Goal: Task Accomplishment & Management: Use online tool/utility

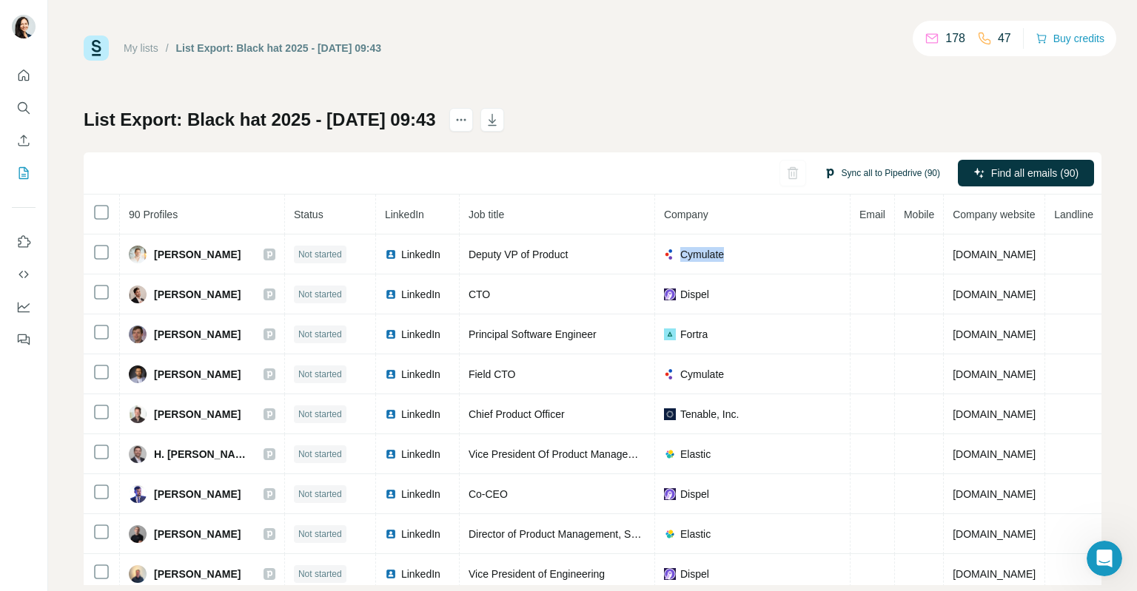
scroll to position [53, 0]
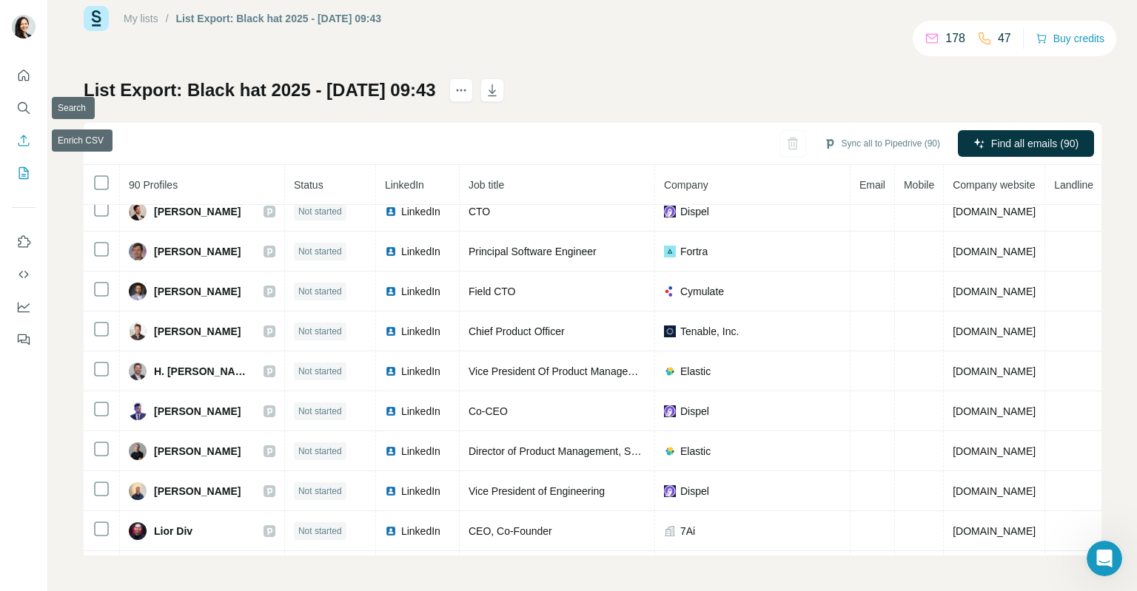
click at [26, 144] on icon "Enrich CSV" at bounding box center [23, 140] width 15 height 15
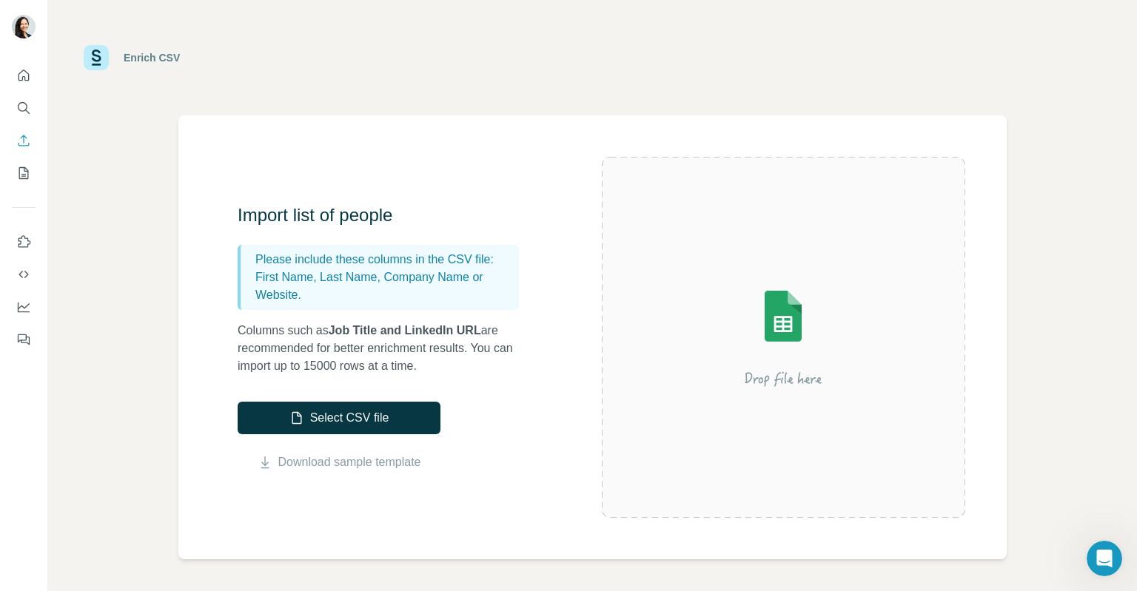
click at [335, 257] on p "Please include these columns in the CSV file:" at bounding box center [384, 260] width 258 height 18
click at [296, 275] on p "First Name, Last Name, Company Name or Website." at bounding box center [384, 287] width 258 height 36
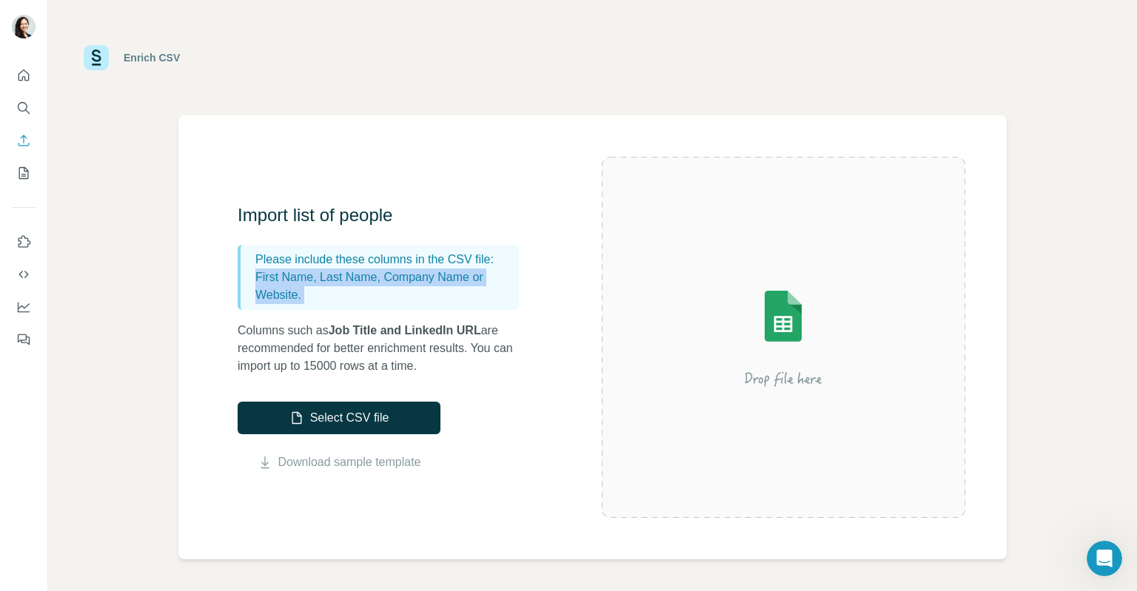
click at [296, 275] on p "First Name, Last Name, Company Name or Website." at bounding box center [384, 287] width 258 height 36
click at [307, 310] on div "Import list of people Please include these columns in the CSV file: First Name,…" at bounding box center [386, 290] width 296 height 172
